Goal: Obtain resource: Download file/media

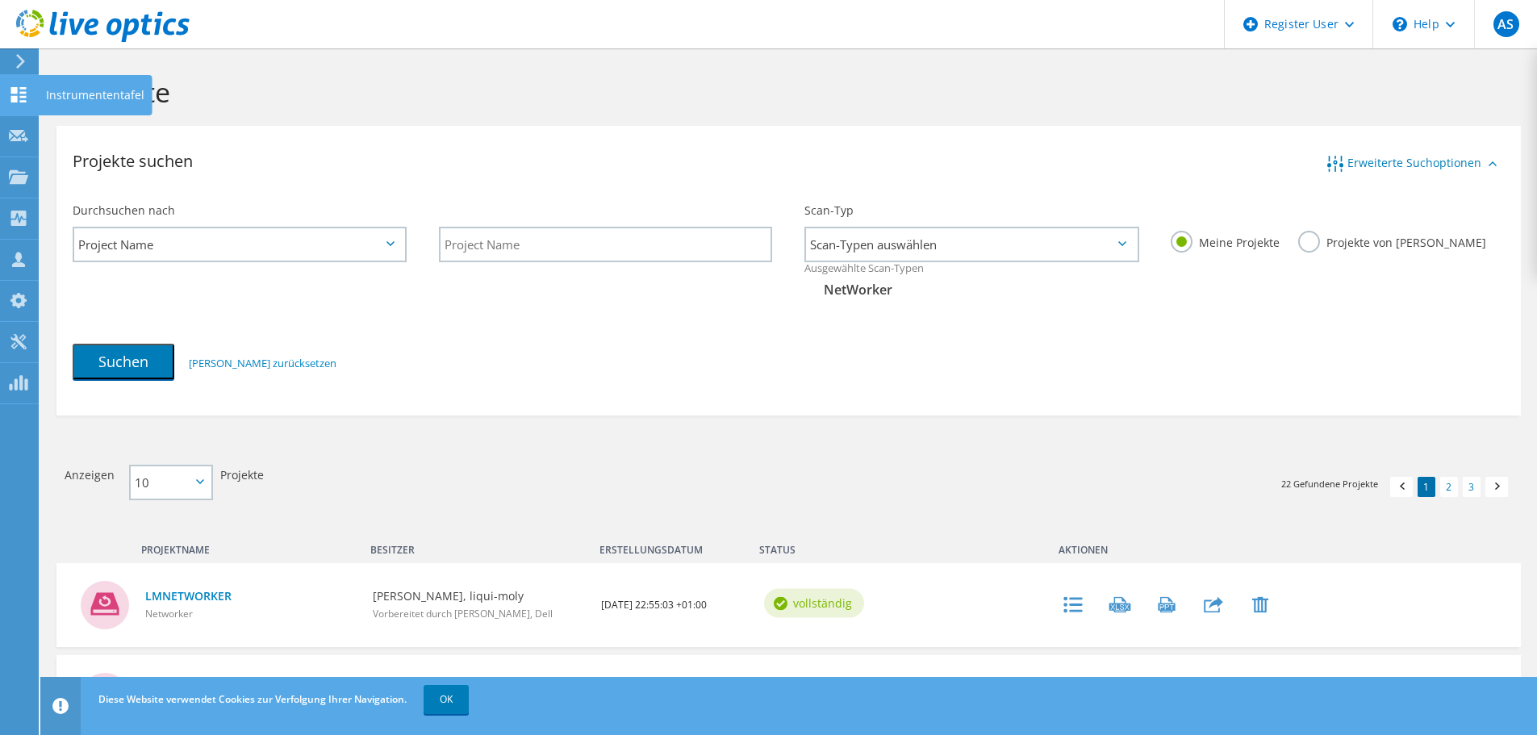
click at [15, 98] on use at bounding box center [18, 94] width 15 height 15
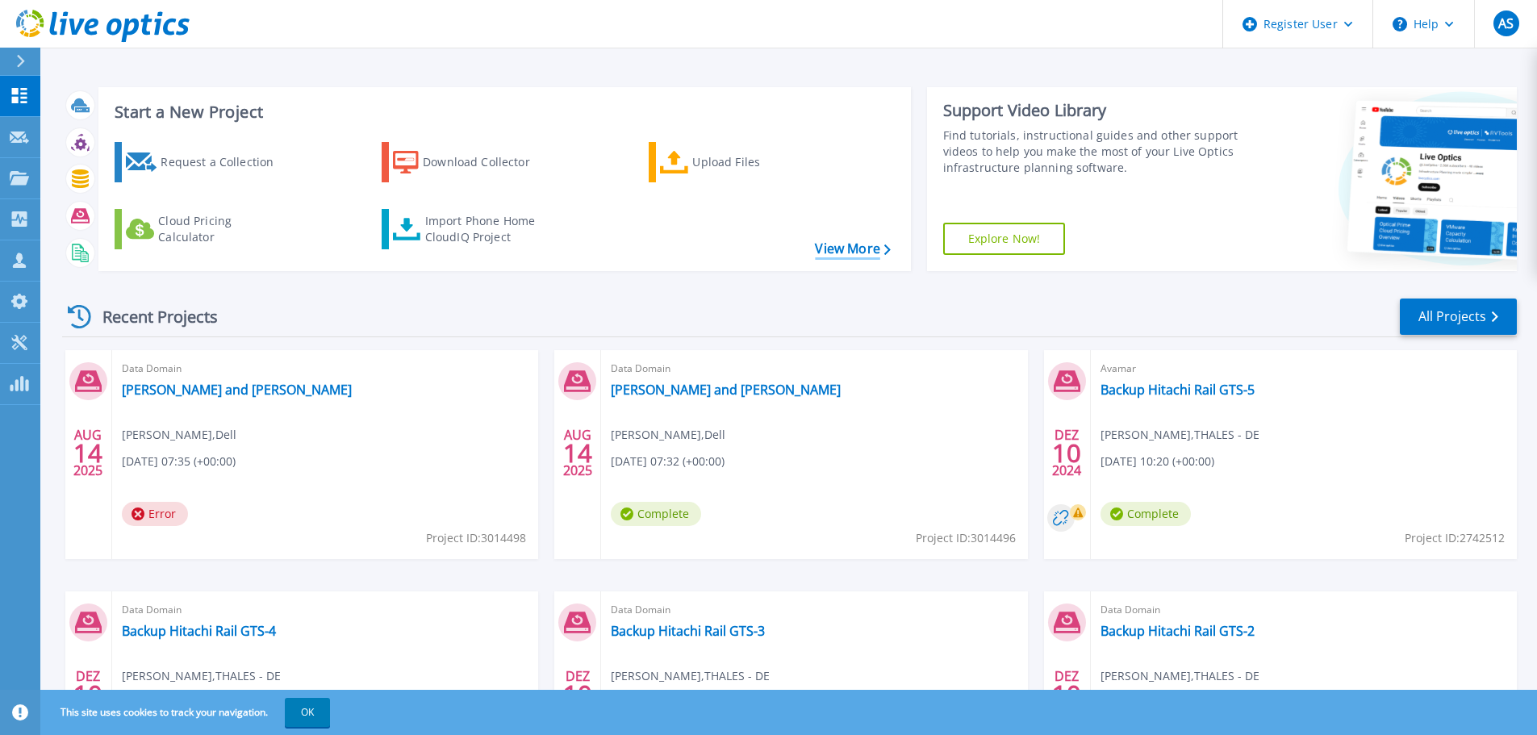
click at [851, 249] on link "View More" at bounding box center [852, 248] width 75 height 15
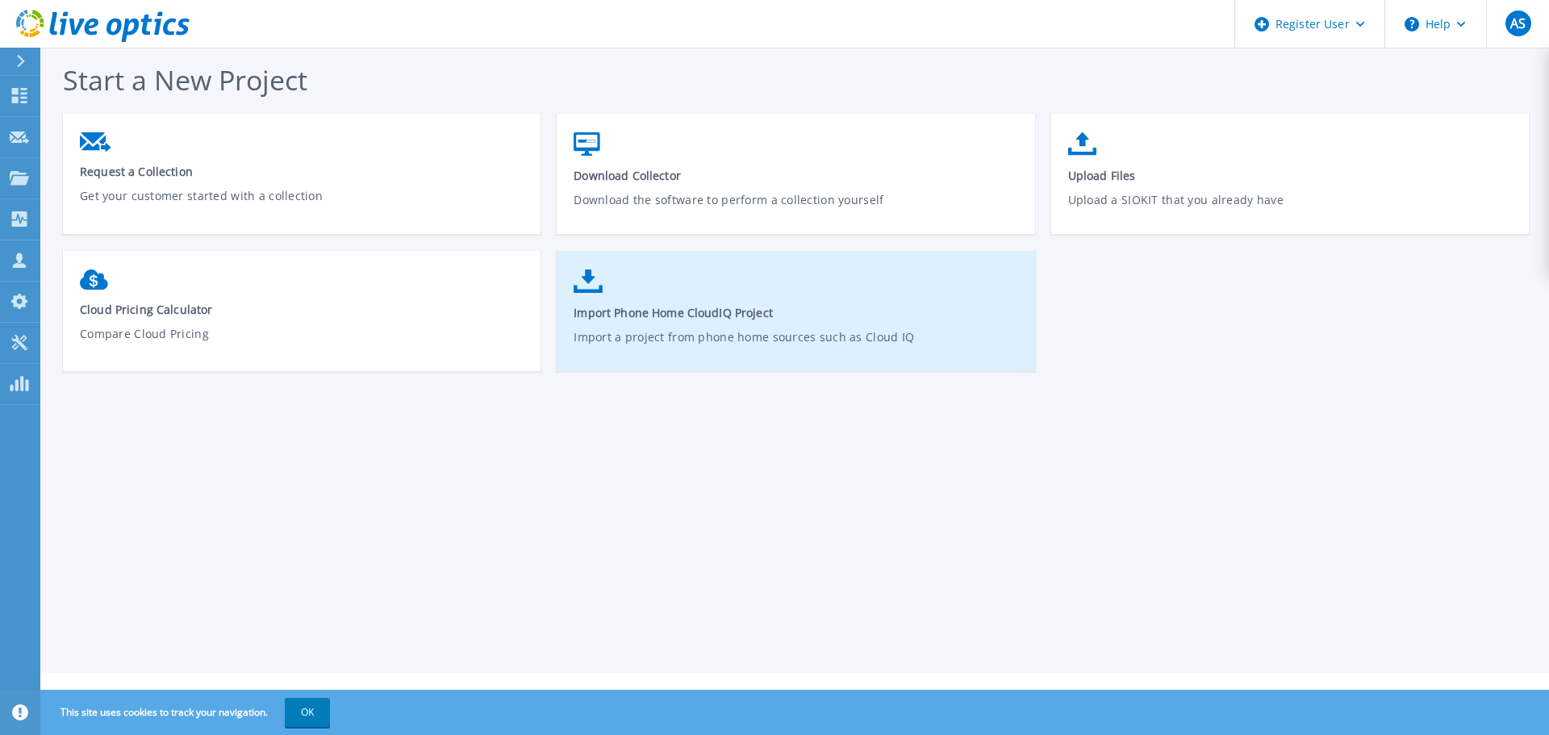
click at [635, 311] on span "Import Phone Home CloudIQ Project" at bounding box center [796, 312] width 445 height 15
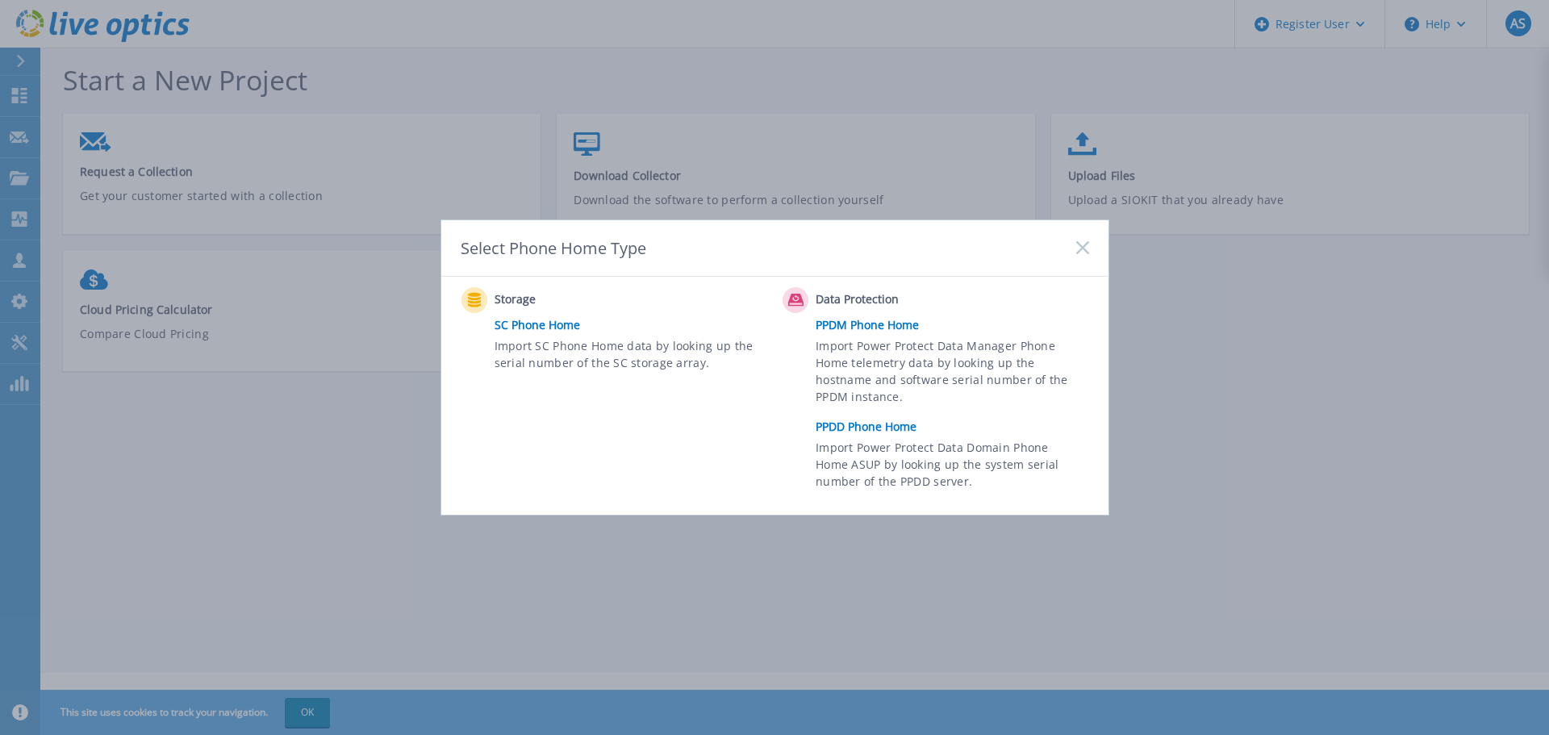
click at [868, 424] on link "PPDD Phone Home" at bounding box center [956, 427] width 281 height 24
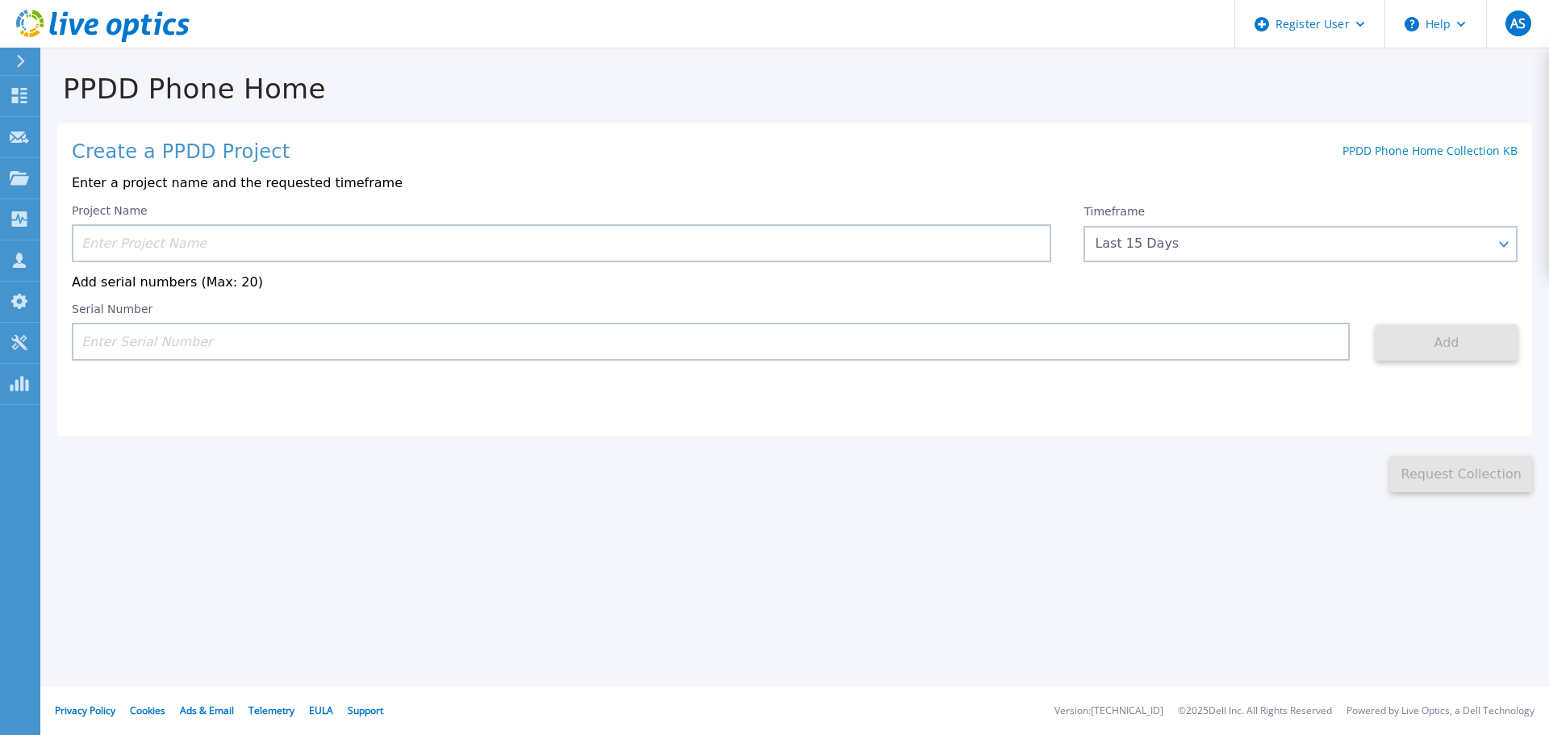
click at [296, 232] on input at bounding box center [561, 243] width 979 height 38
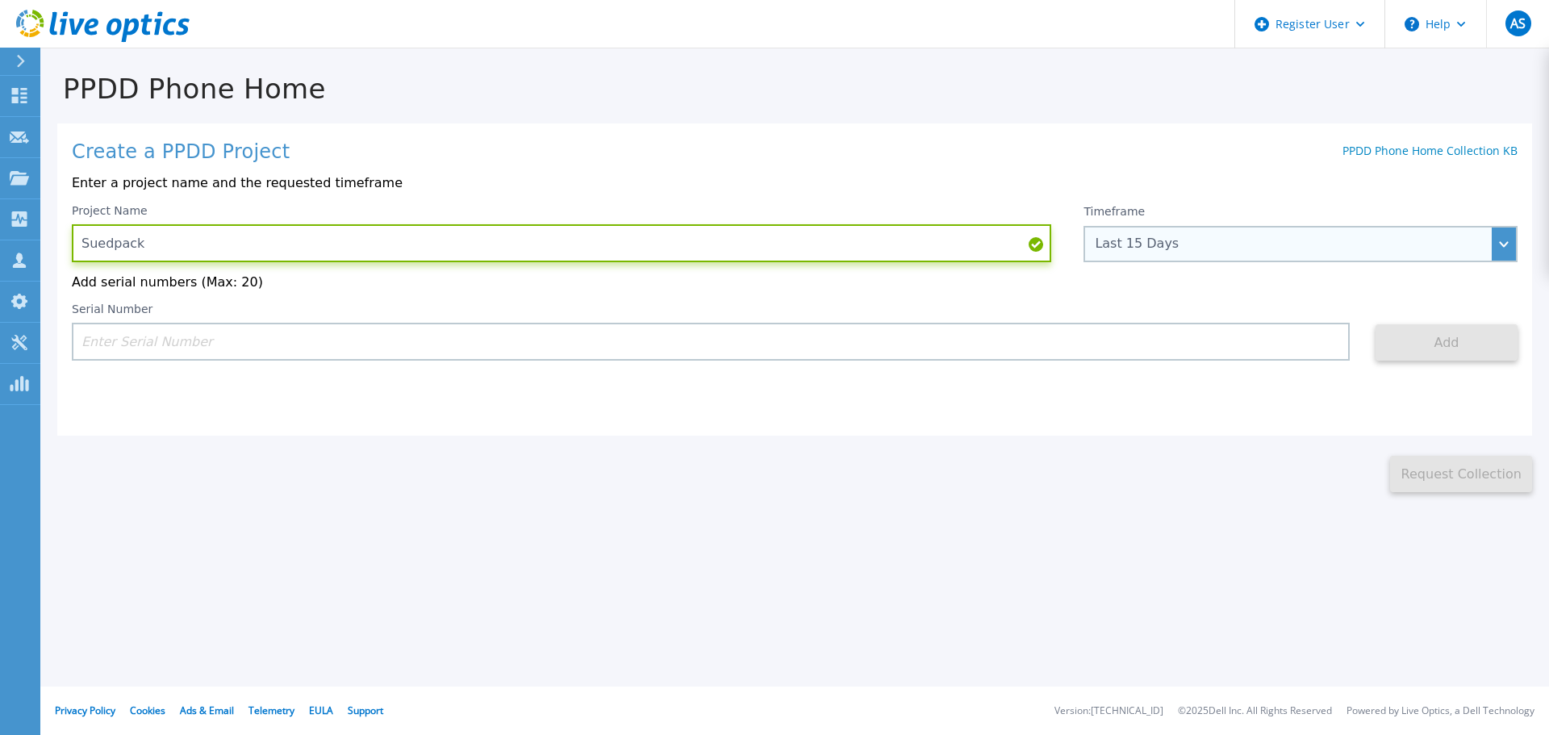
type input "Suedpack"
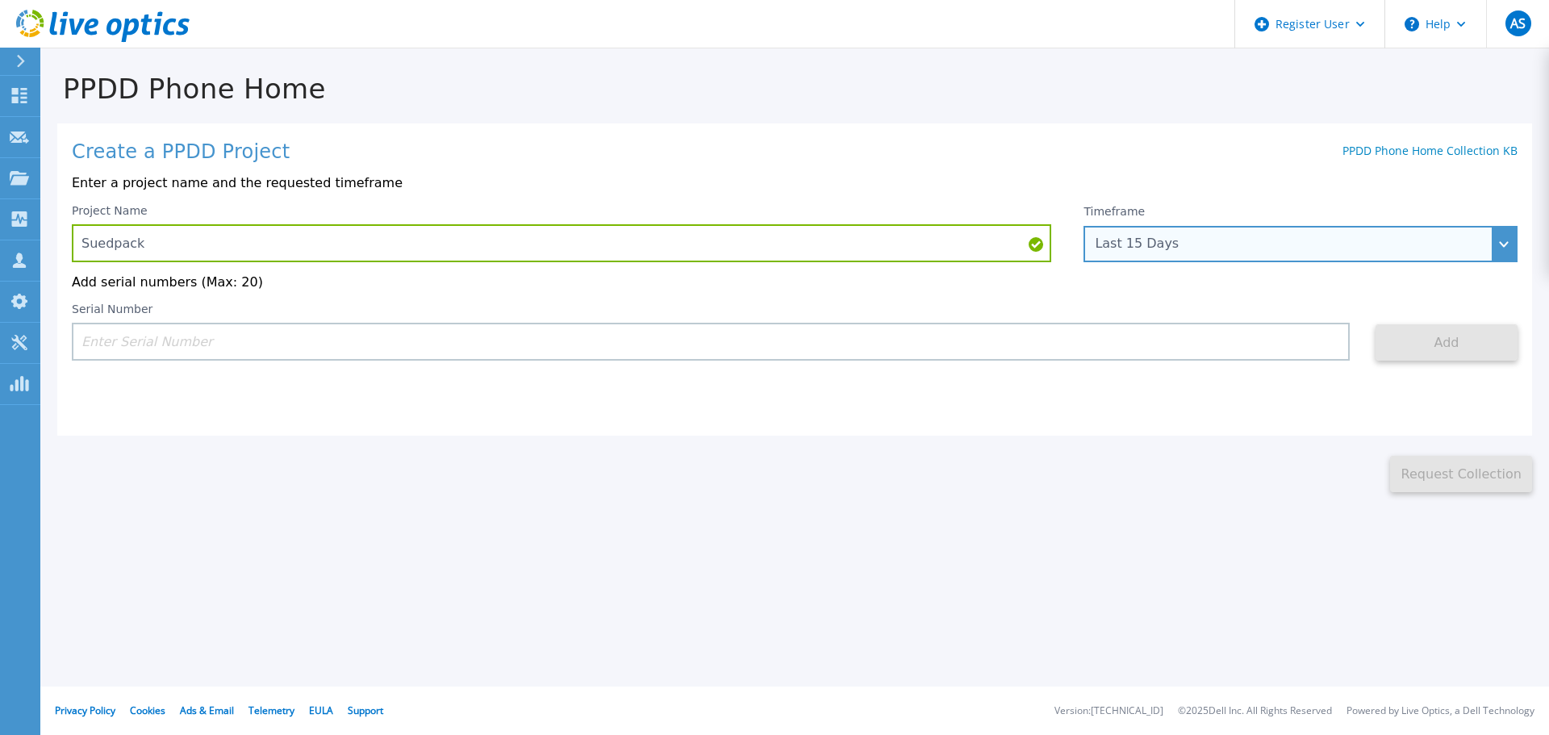
click at [1152, 233] on div "Last 15 Days" at bounding box center [1300, 244] width 434 height 36
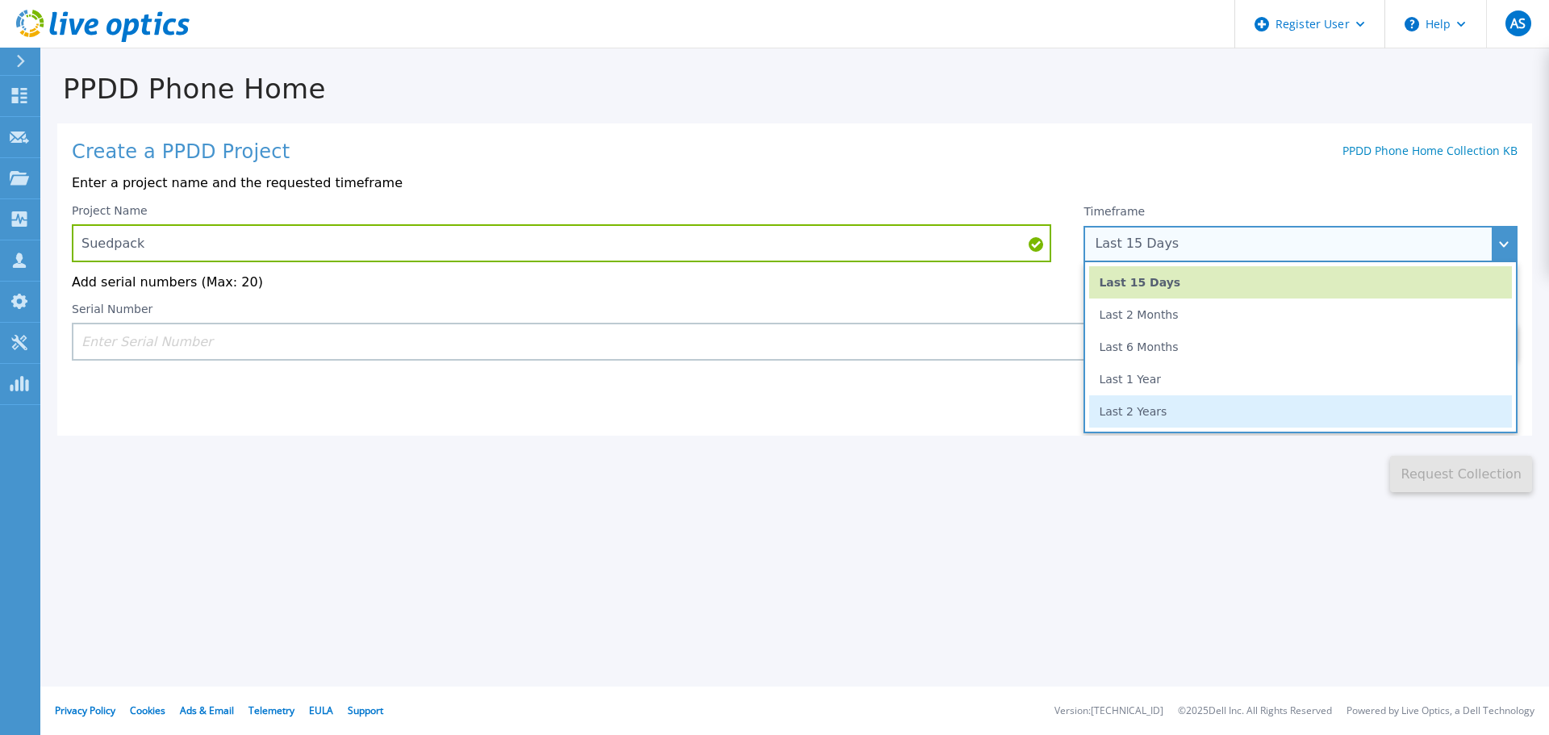
click at [1123, 418] on li "Last 2 Years" at bounding box center [1300, 411] width 423 height 32
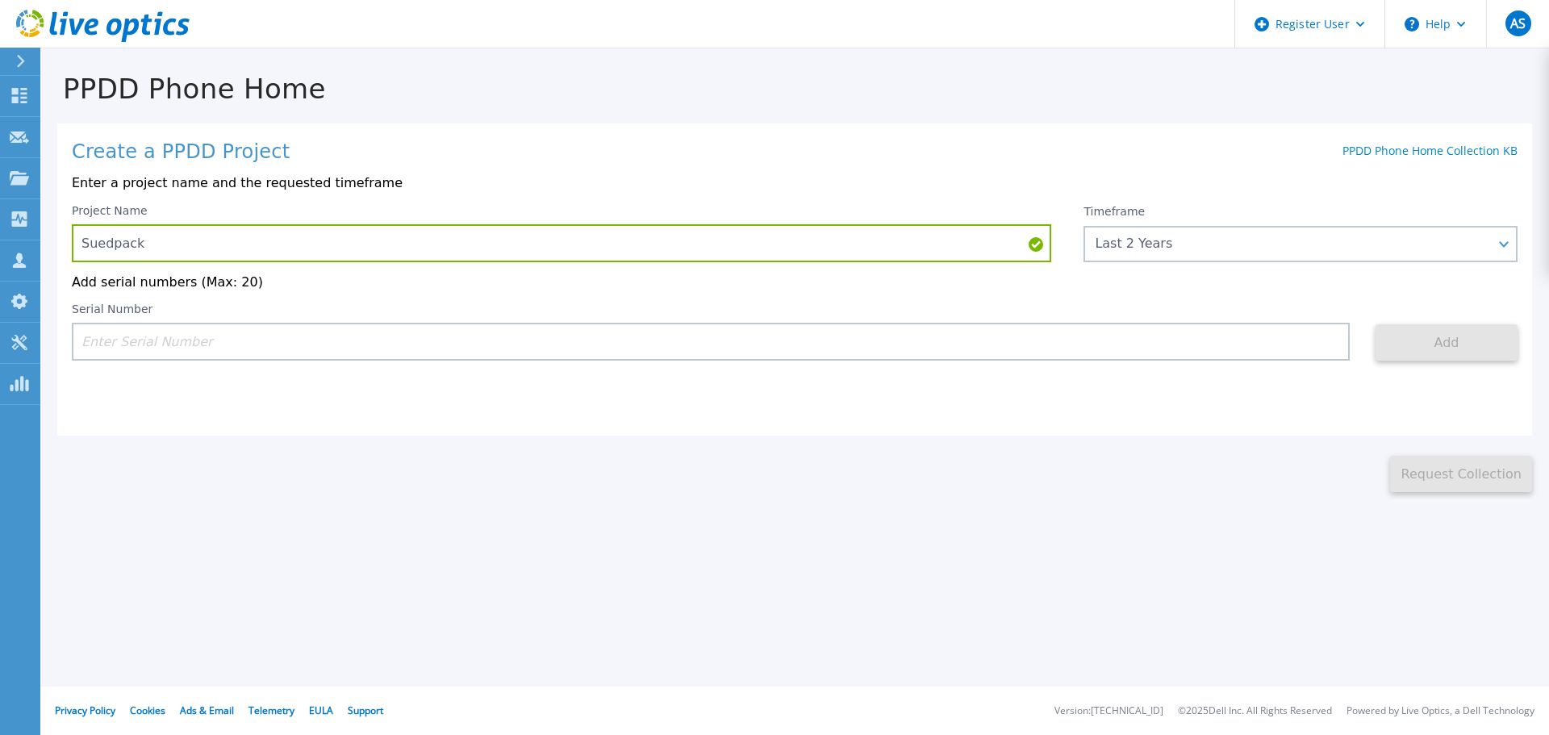
click at [155, 353] on input at bounding box center [711, 342] width 1278 height 38
paste input "CRK00234719347"
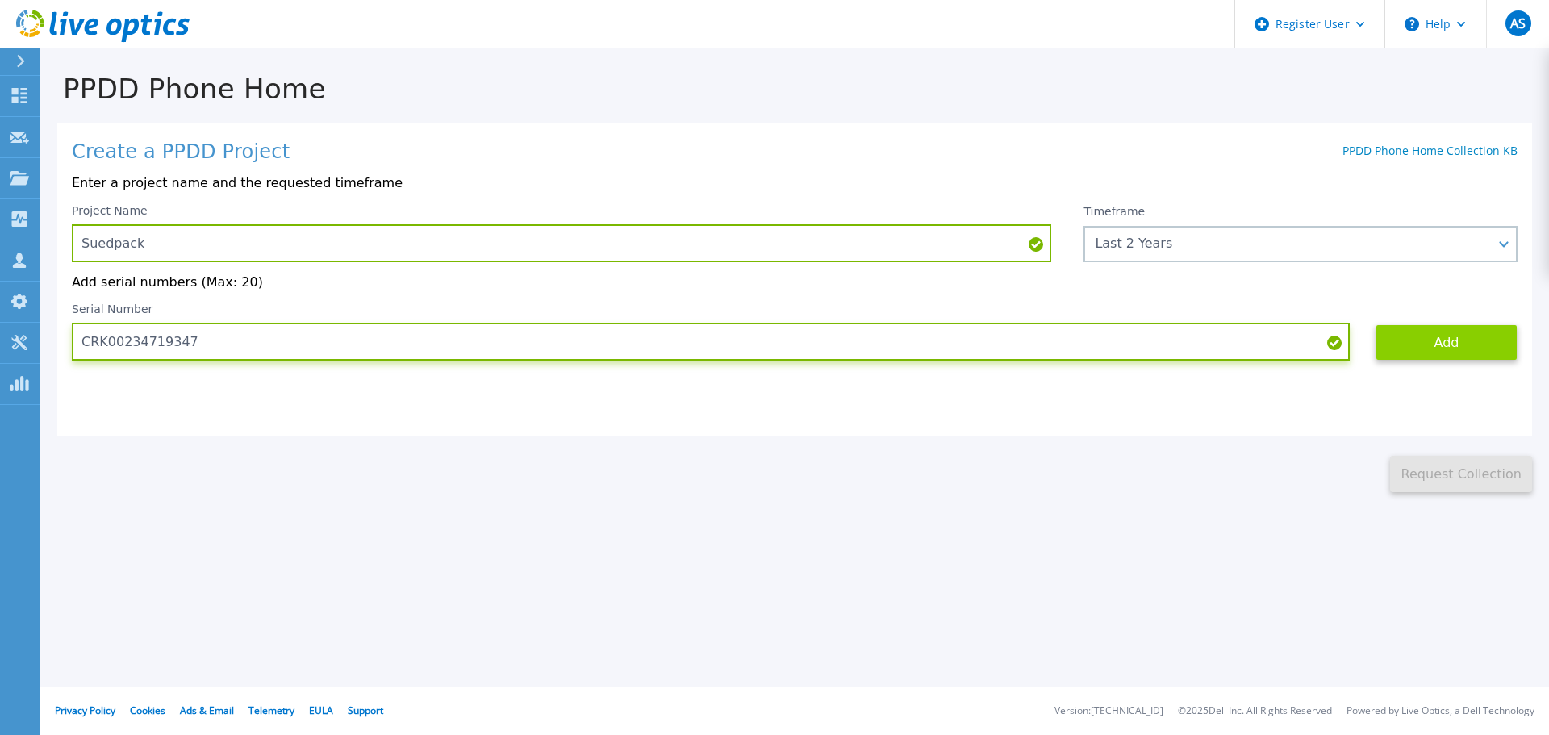
type input "CRK00234719347"
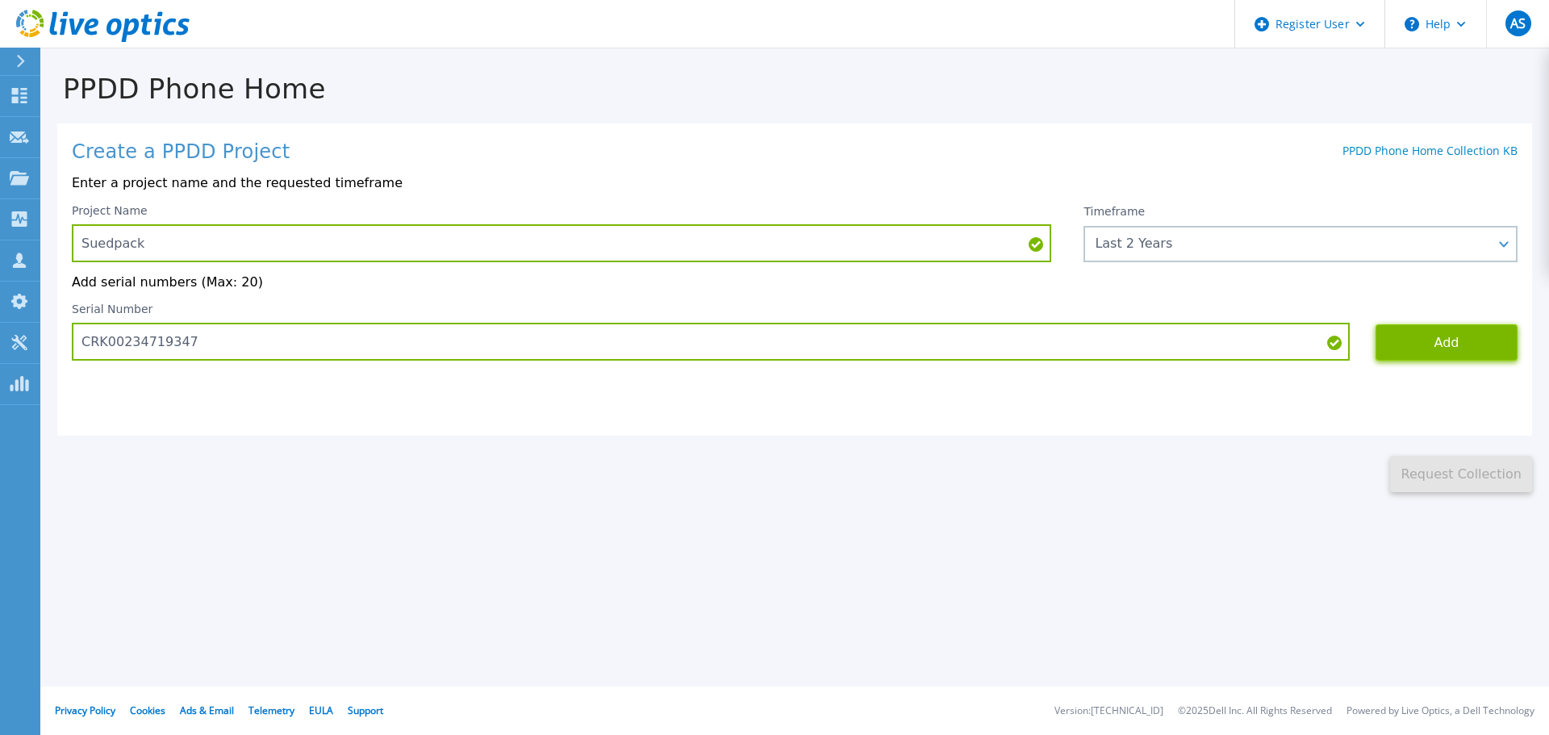
click at [1404, 340] on button "Add" at bounding box center [1446, 342] width 142 height 36
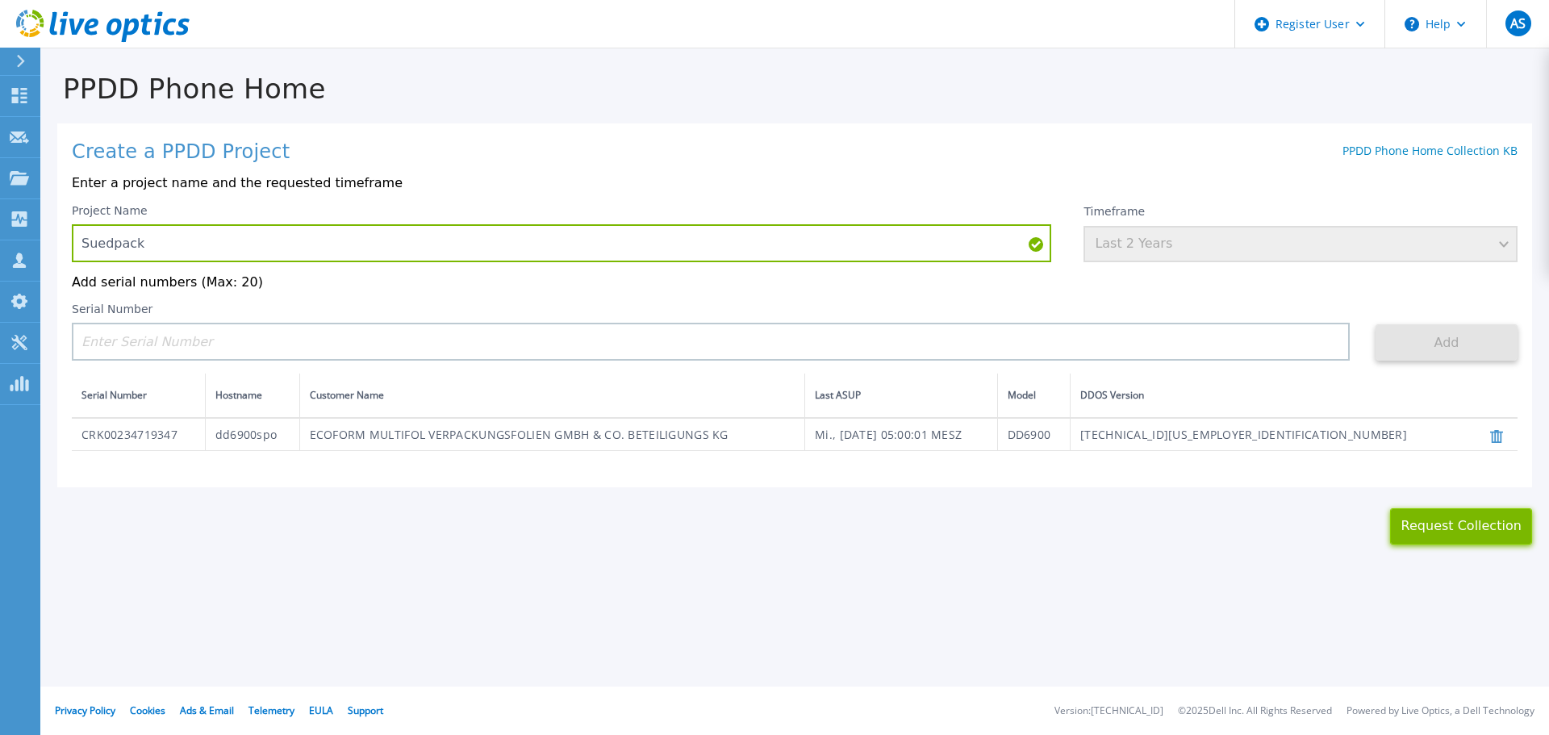
click at [1450, 528] on button "Request Collection" at bounding box center [1461, 526] width 142 height 36
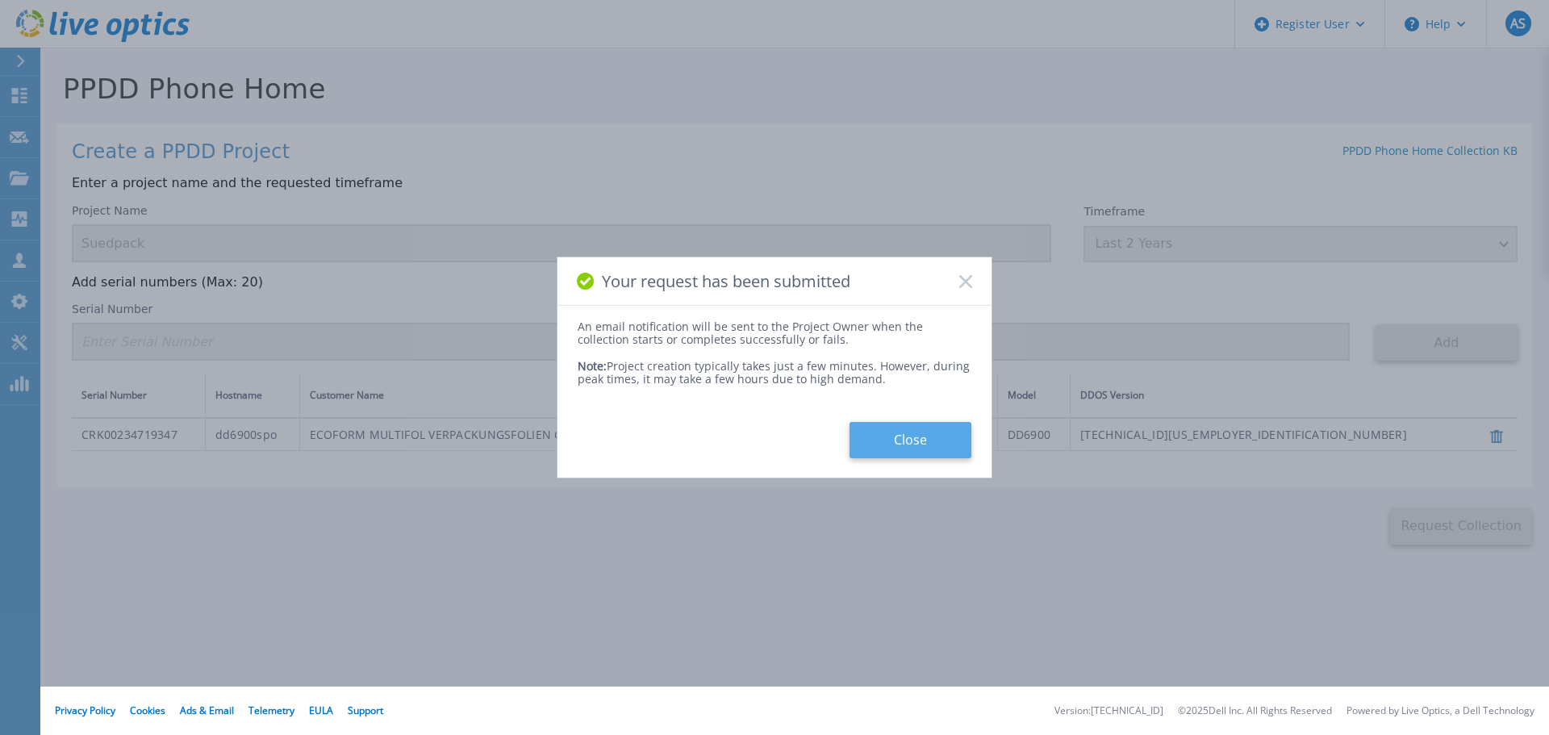
click at [904, 440] on button "Close" at bounding box center [910, 440] width 122 height 36
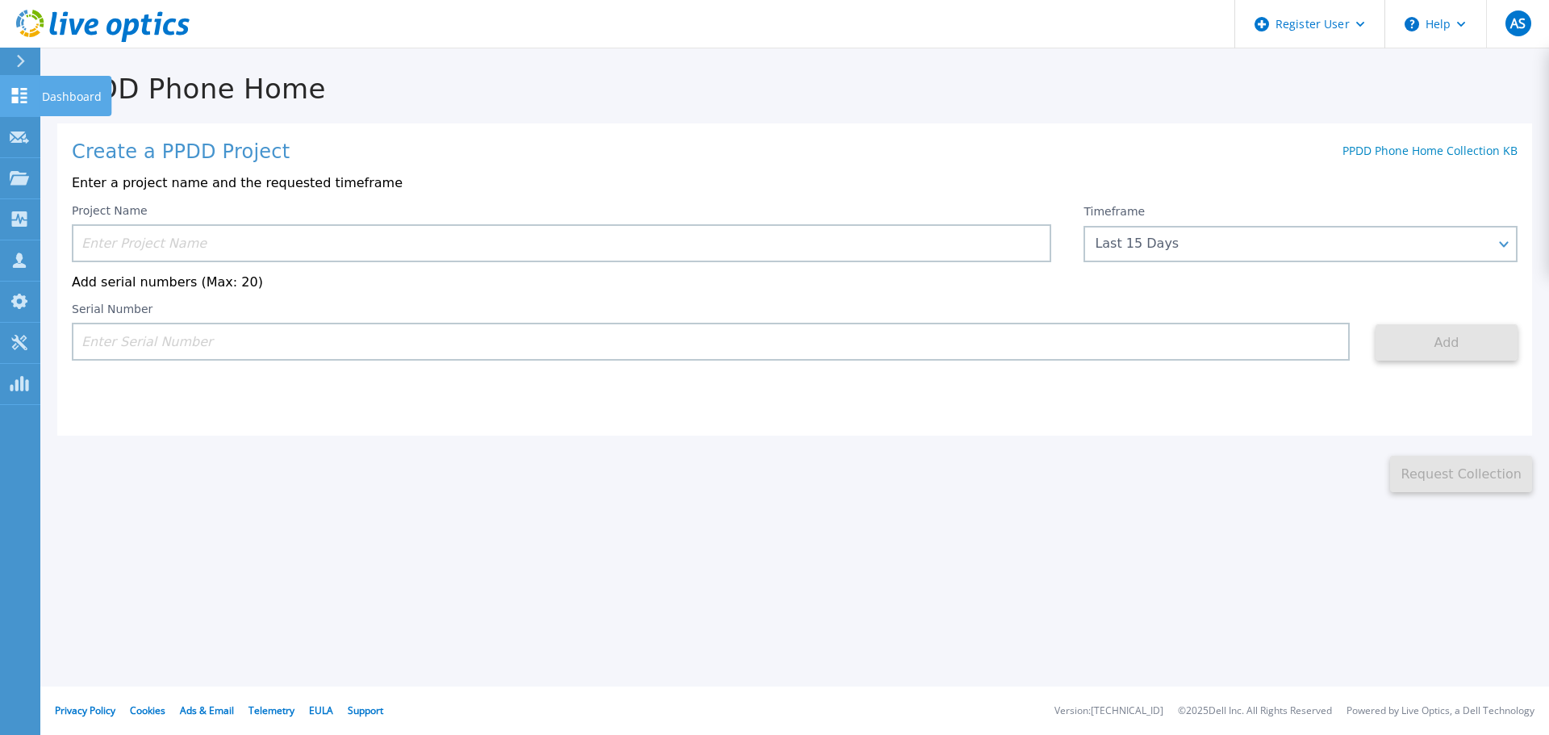
click at [18, 94] on icon at bounding box center [19, 95] width 15 height 15
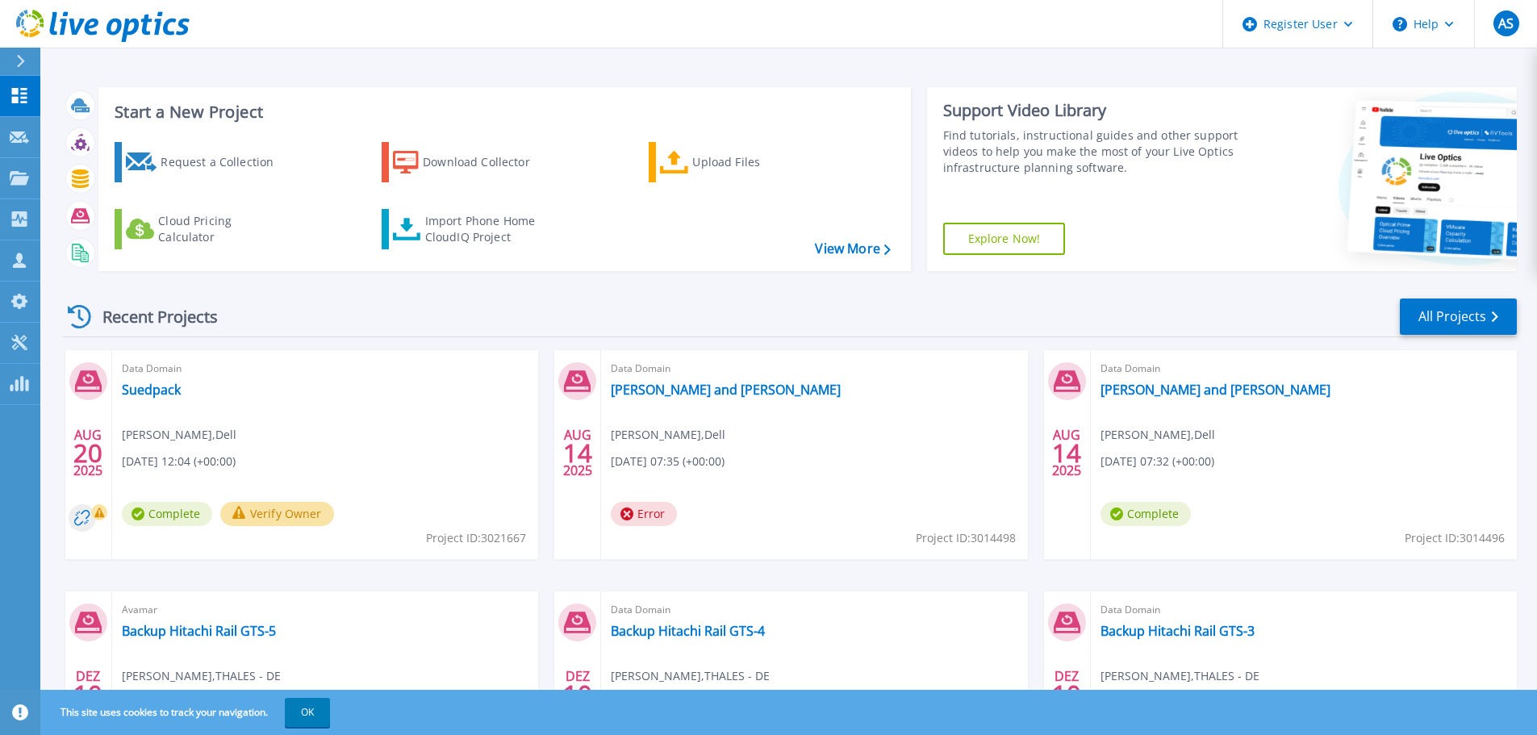
click at [163, 513] on span "Complete" at bounding box center [167, 514] width 90 height 24
click at [153, 394] on link "Suedpack" at bounding box center [151, 390] width 59 height 16
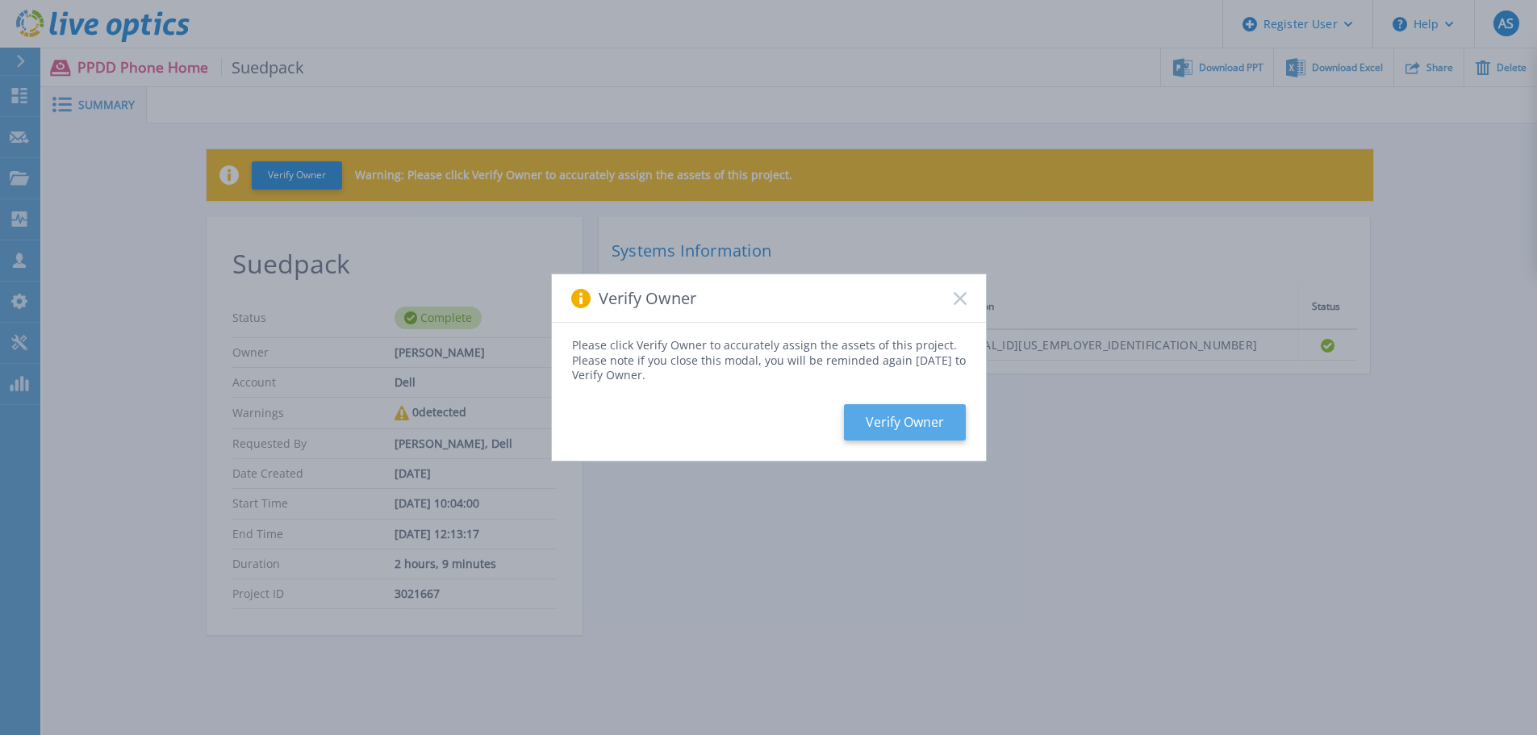
click at [899, 424] on button "Verify Owner" at bounding box center [905, 422] width 122 height 36
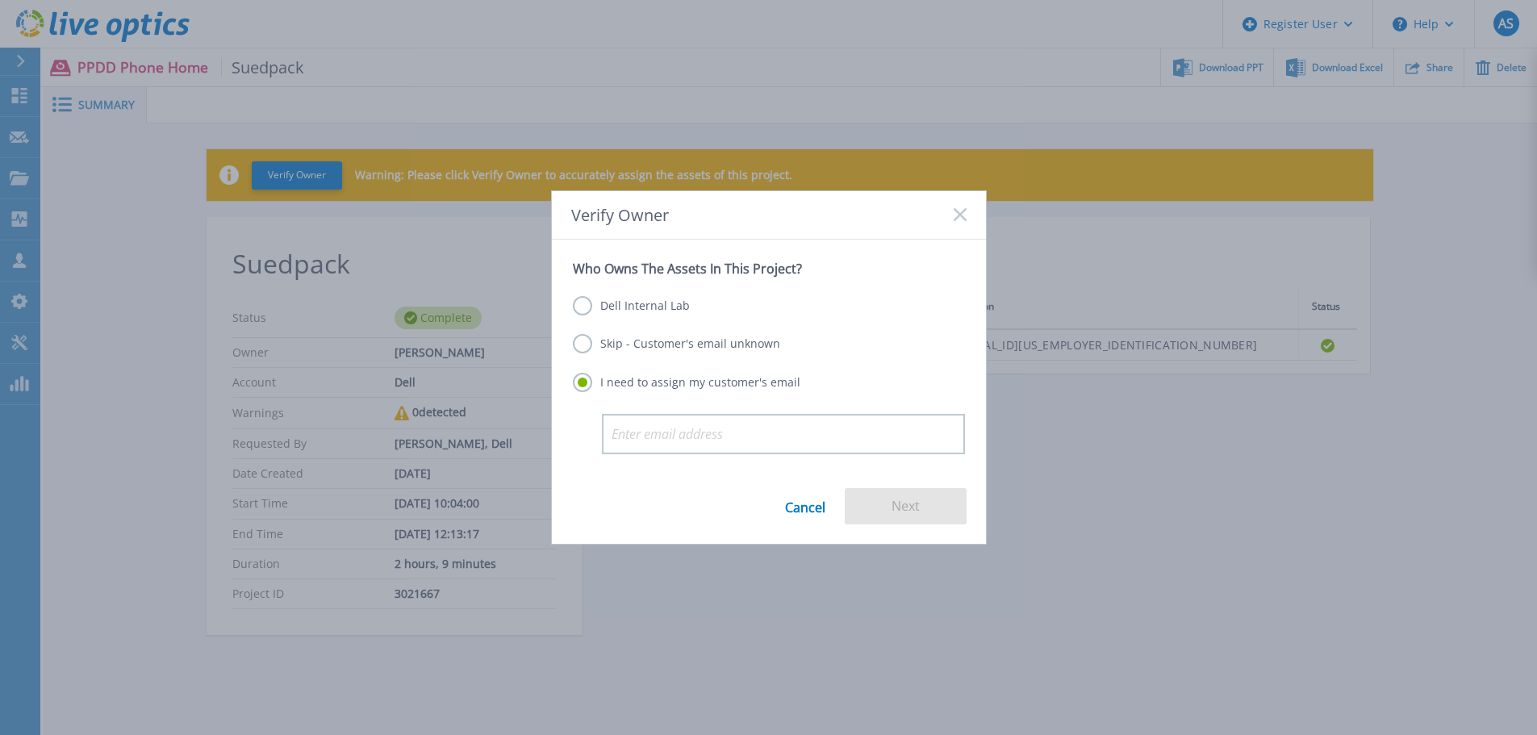
click at [633, 301] on label "Dell Internal Lab" at bounding box center [631, 305] width 117 height 19
click at [0, 0] on input "Dell Internal Lab" at bounding box center [0, 0] width 0 height 0
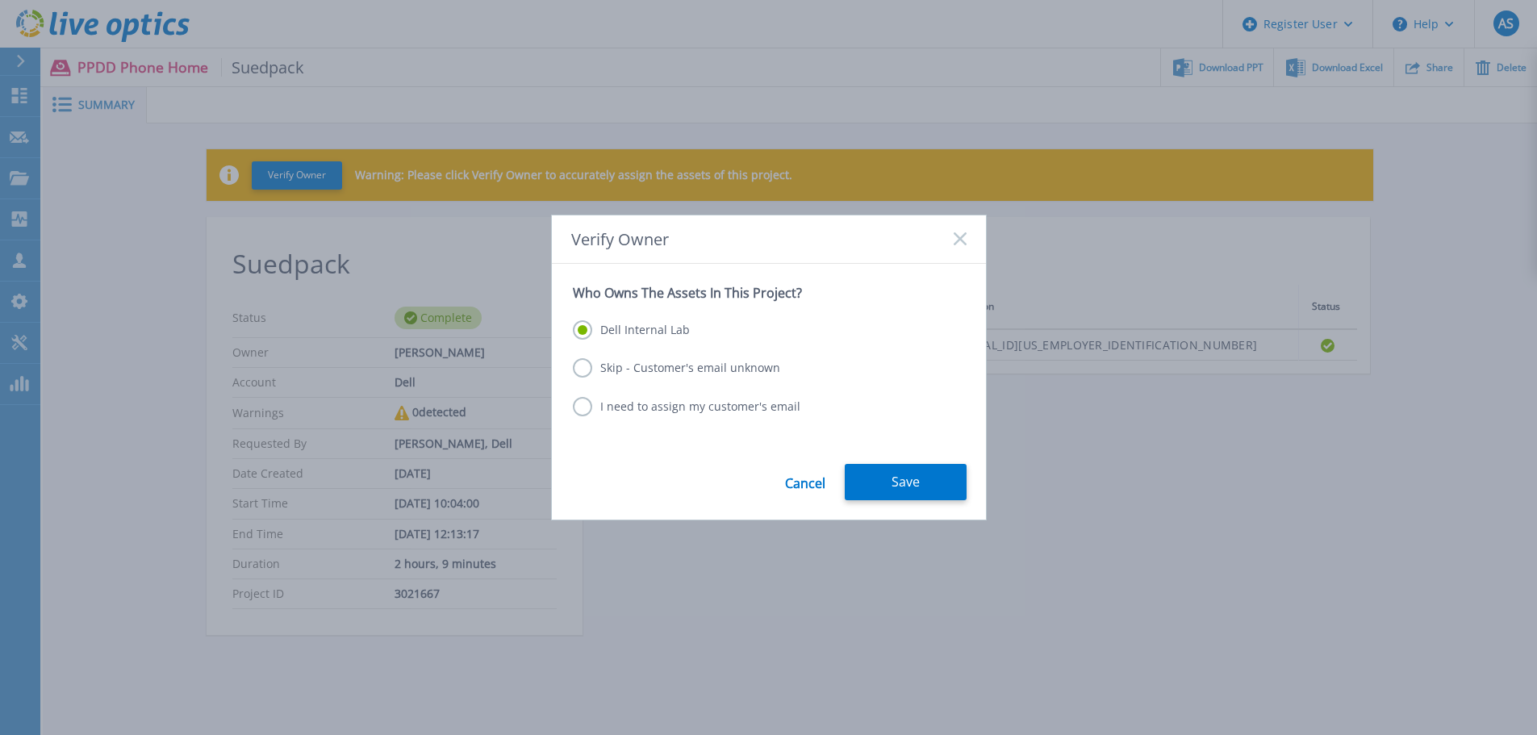
click at [612, 374] on label "Skip - Customer's email unknown" at bounding box center [676, 367] width 207 height 19
click at [0, 0] on input "Skip - Customer's email unknown" at bounding box center [0, 0] width 0 height 0
click at [883, 474] on button "Next" at bounding box center [906, 482] width 122 height 36
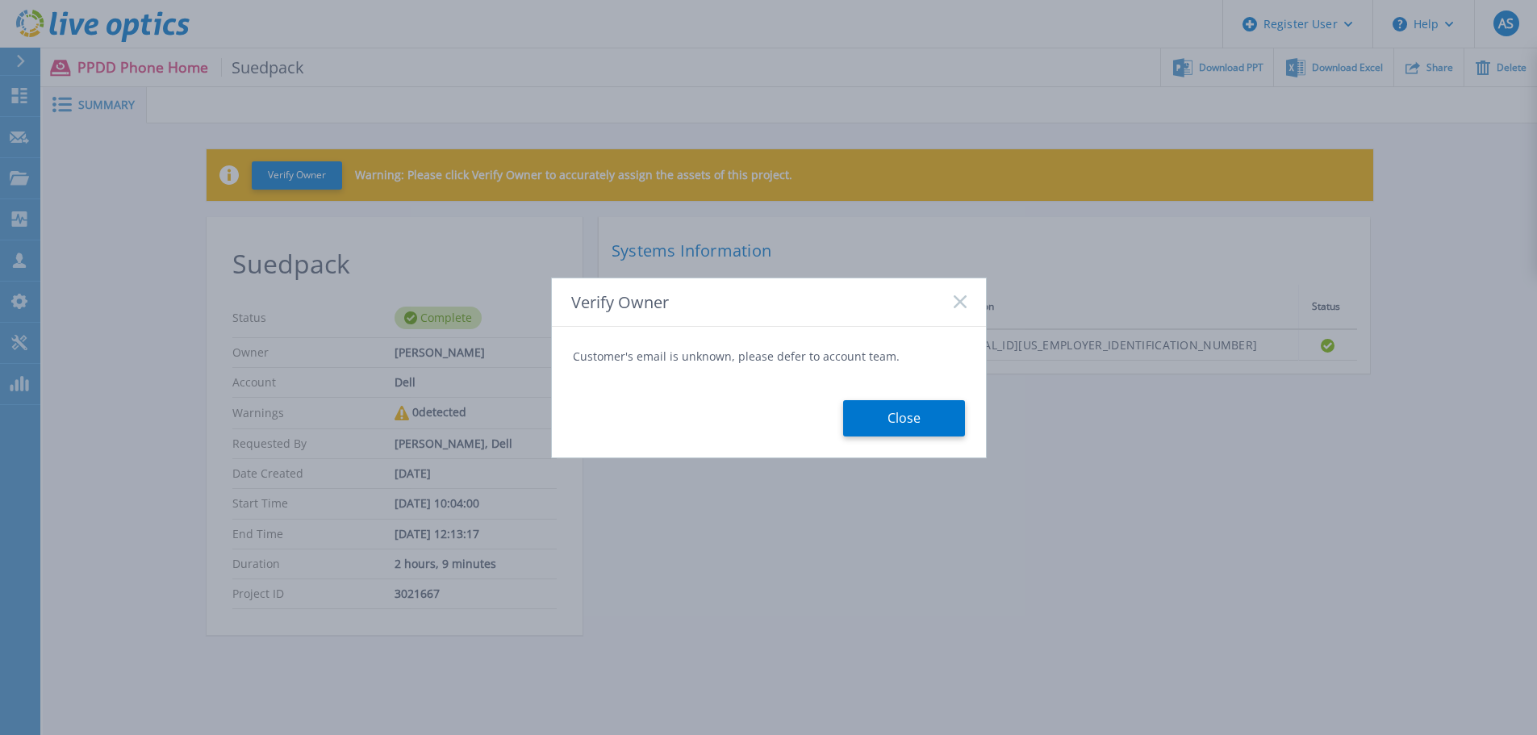
click at [891, 437] on form "Customer's email is unknown, please defer to account team. Close" at bounding box center [769, 392] width 434 height 131
click at [891, 427] on button "Close" at bounding box center [904, 418] width 122 height 36
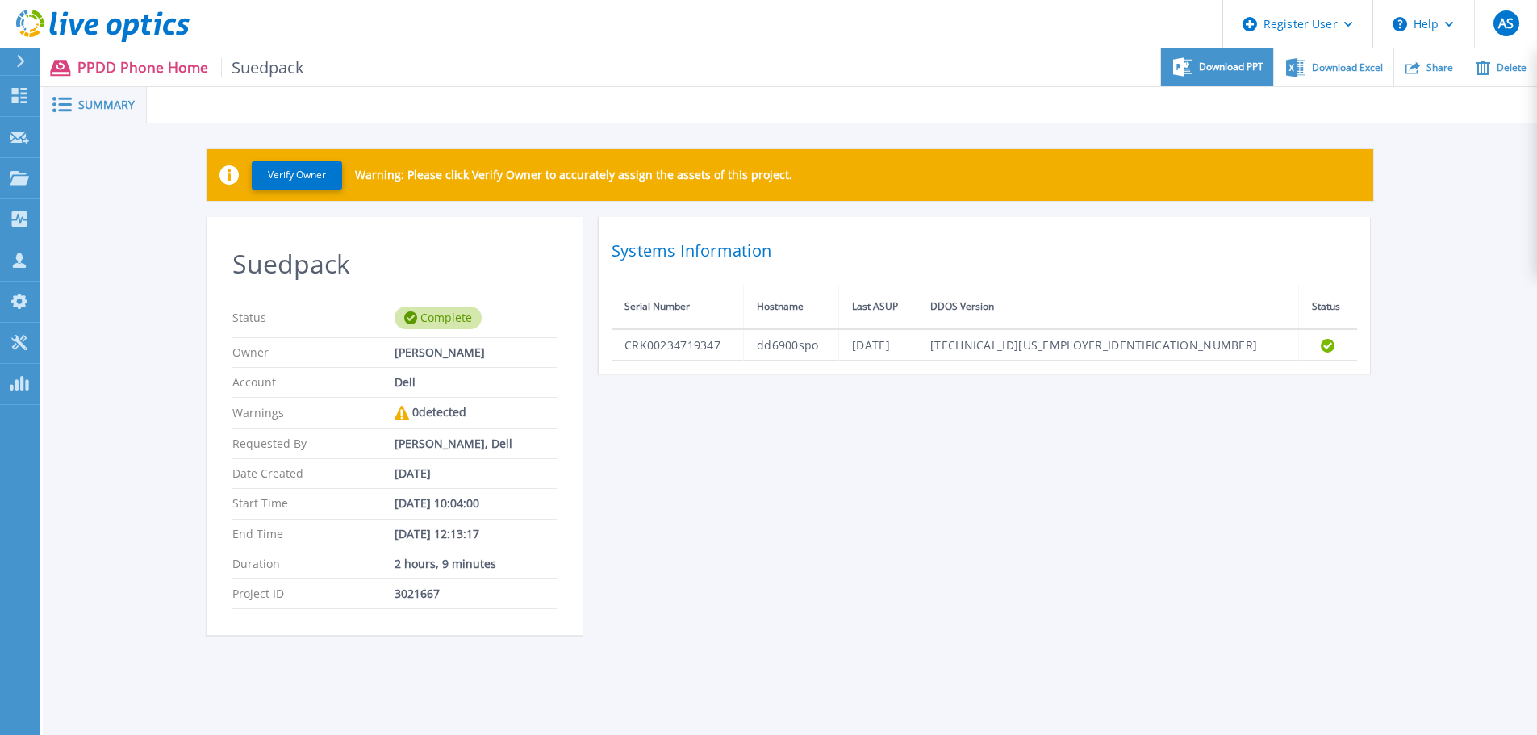
click at [1200, 70] on span "Download PPT" at bounding box center [1231, 67] width 65 height 10
click at [1321, 73] on div "Download Excel" at bounding box center [1333, 67] width 119 height 38
